Goal: Task Accomplishment & Management: Use online tool/utility

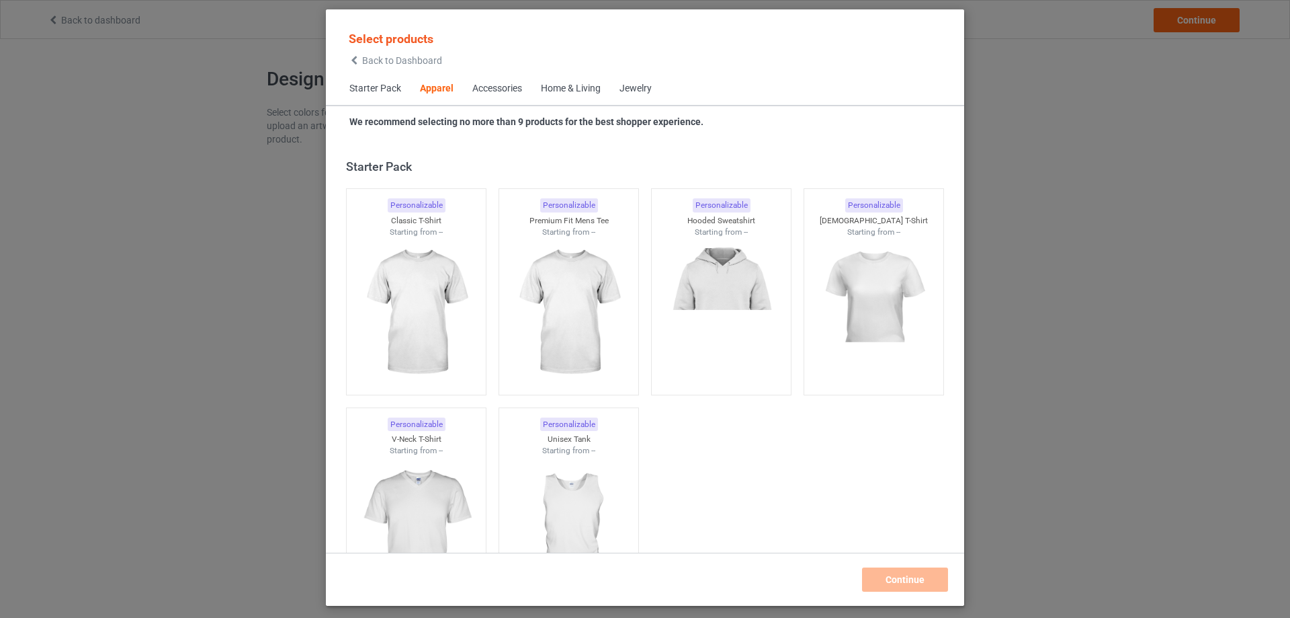
scroll to position [501, 0]
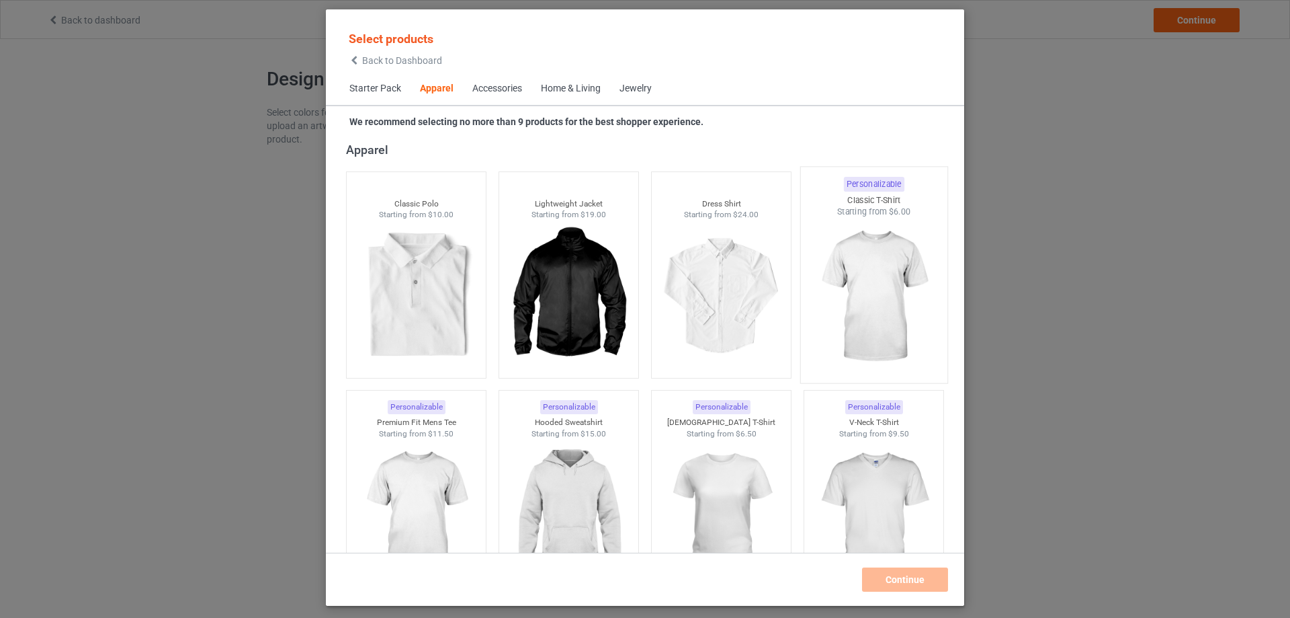
click at [872, 310] on img at bounding box center [873, 297] width 126 height 158
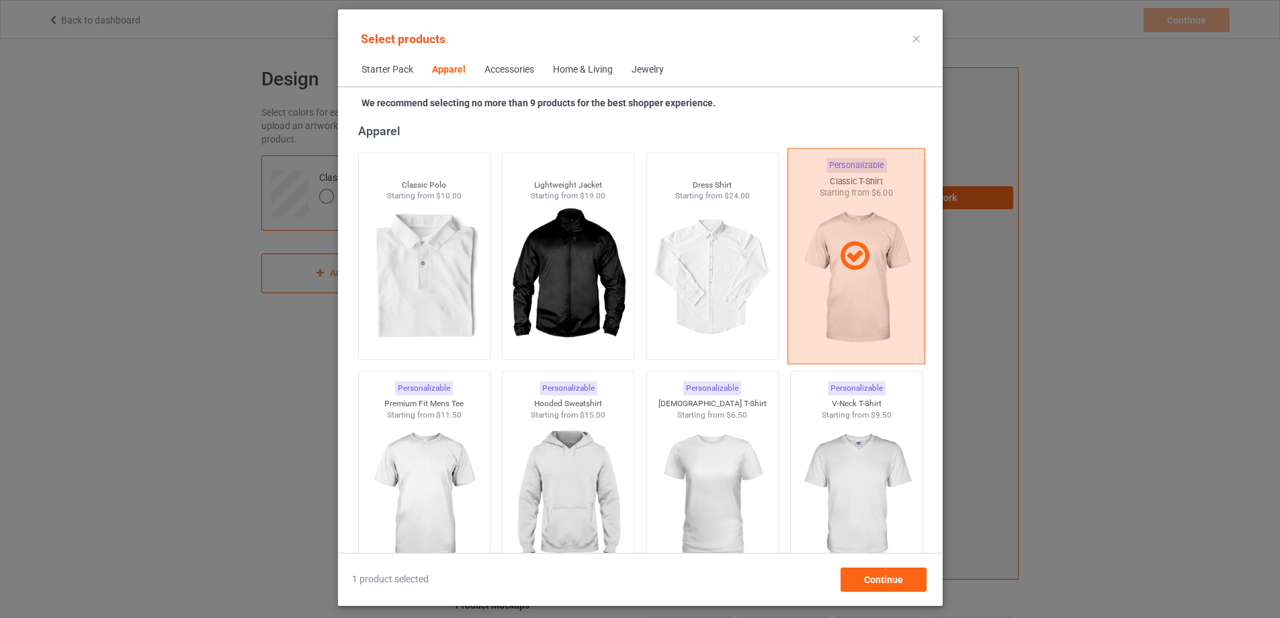
click at [868, 315] on div at bounding box center [857, 256] width 138 height 216
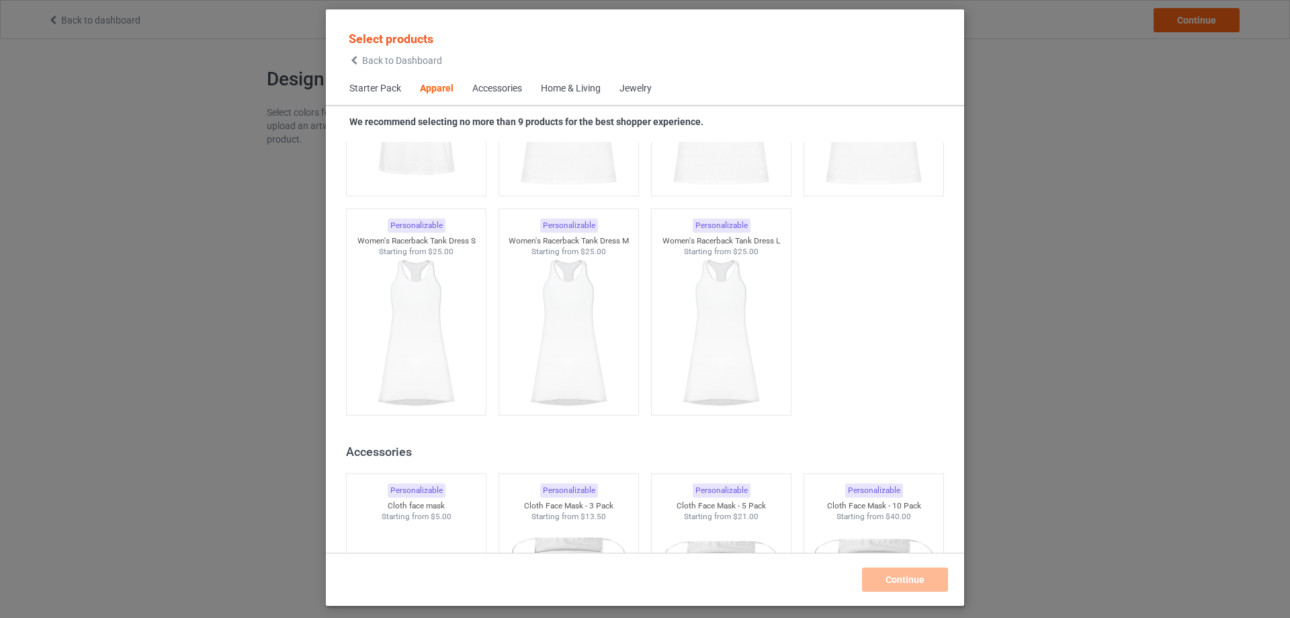
scroll to position [2292, 0]
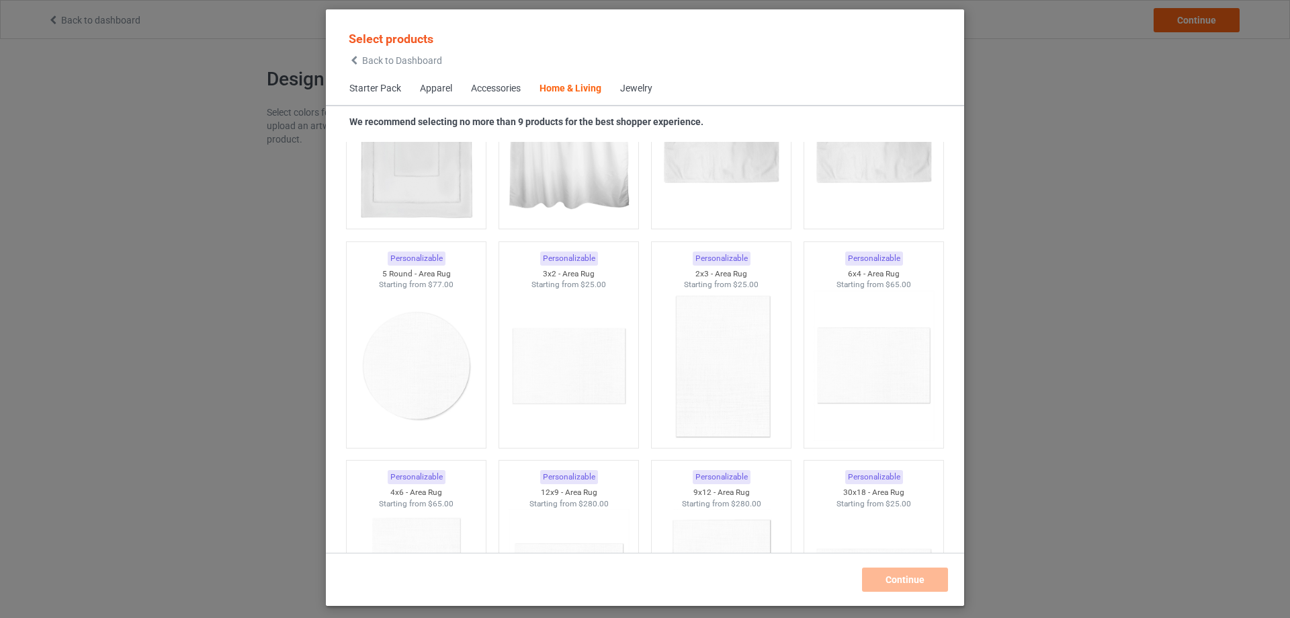
scroll to position [2688, 0]
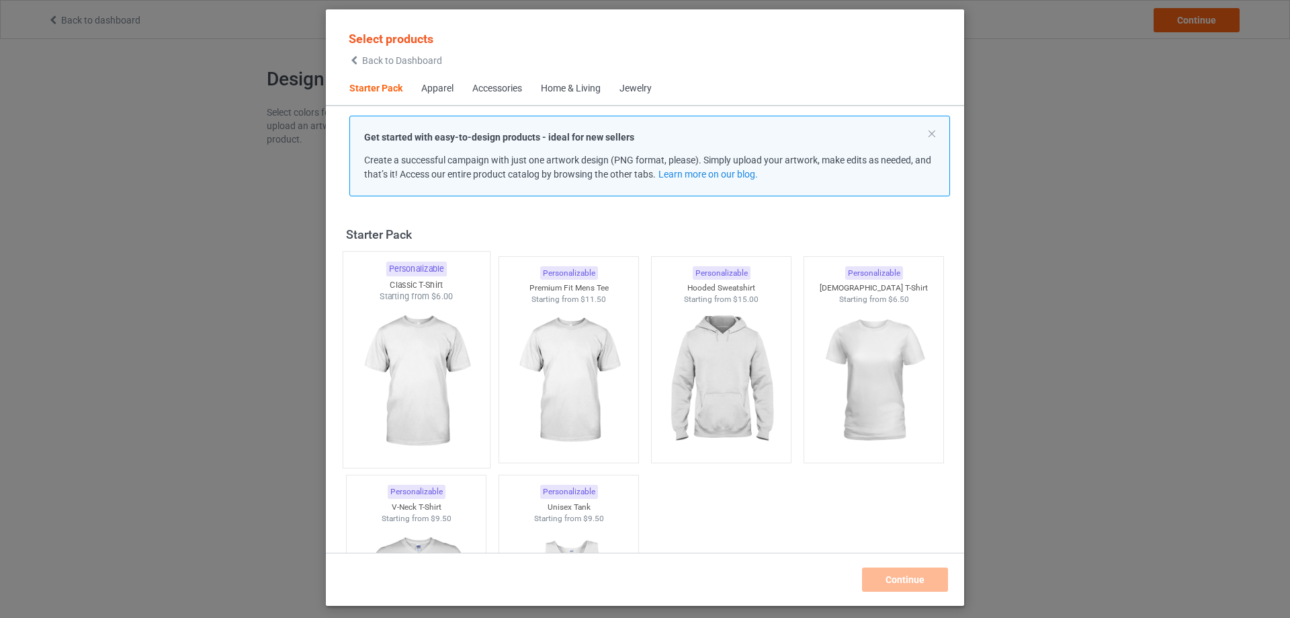
click at [444, 366] on img at bounding box center [416, 381] width 126 height 158
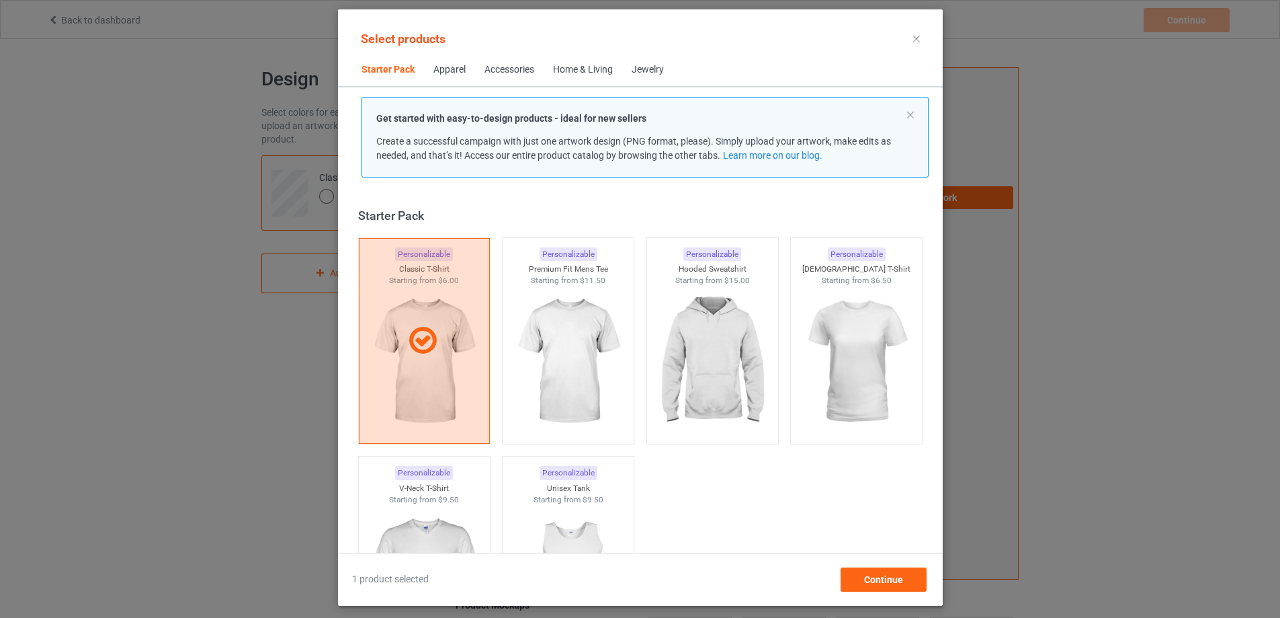
click at [929, 33] on div at bounding box center [917, 39] width 24 height 22
click at [920, 40] on icon at bounding box center [916, 39] width 7 height 7
